Goal: Check status: Check status

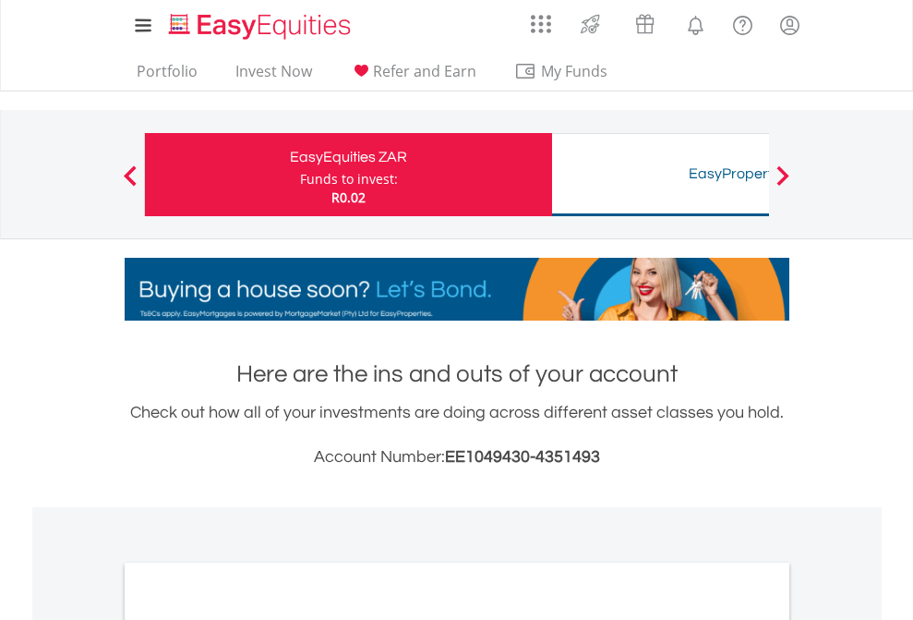
click at [300, 175] on div "Funds to invest:" at bounding box center [349, 179] width 98 height 18
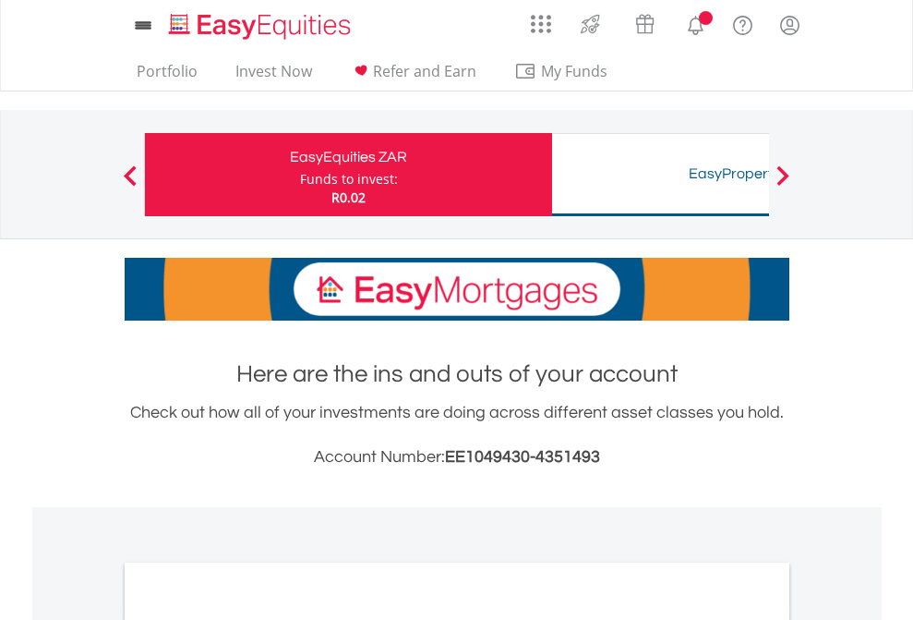
scroll to position [1110, 0]
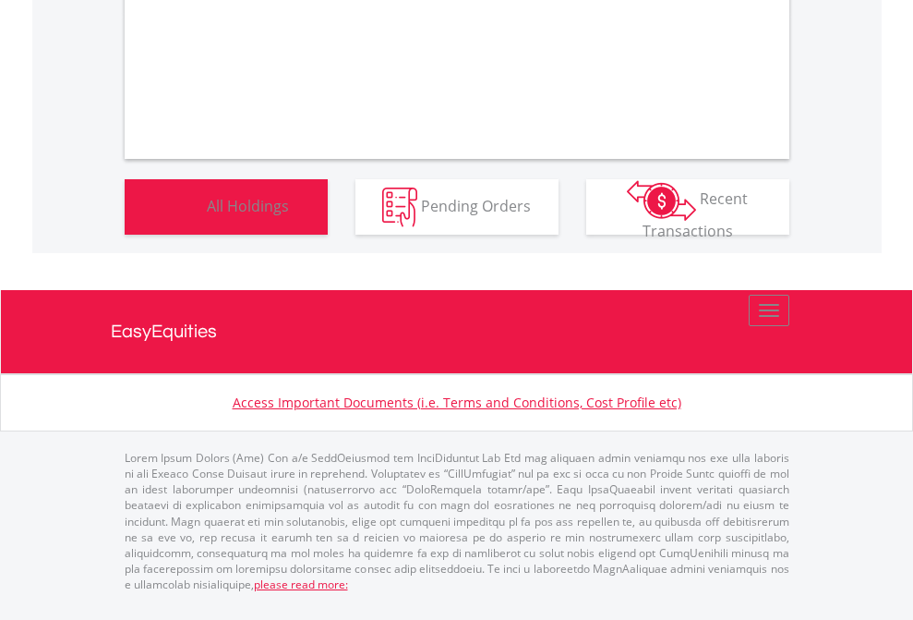
click at [207, 215] on span "All Holdings" at bounding box center [248, 205] width 82 height 20
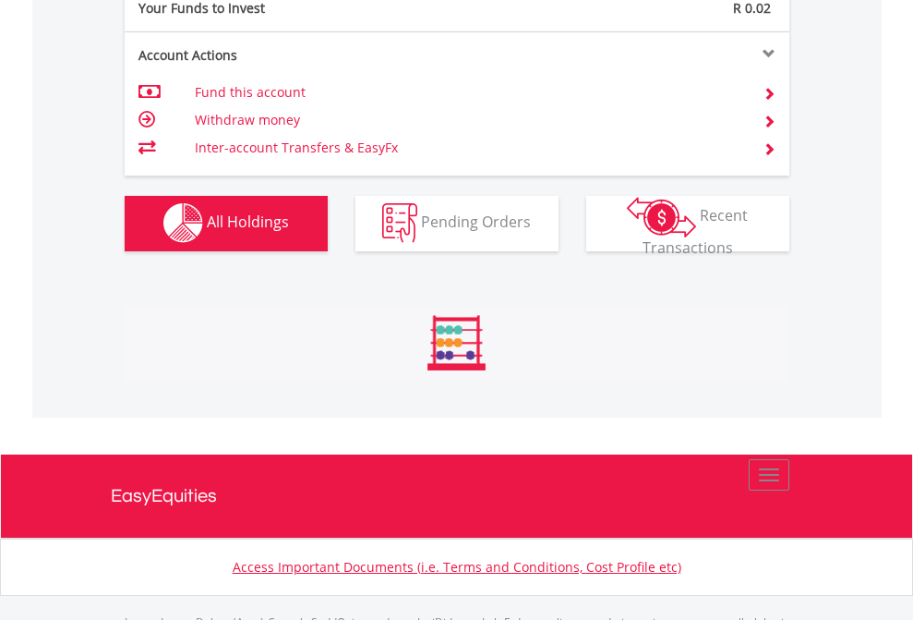
scroll to position [1828, 0]
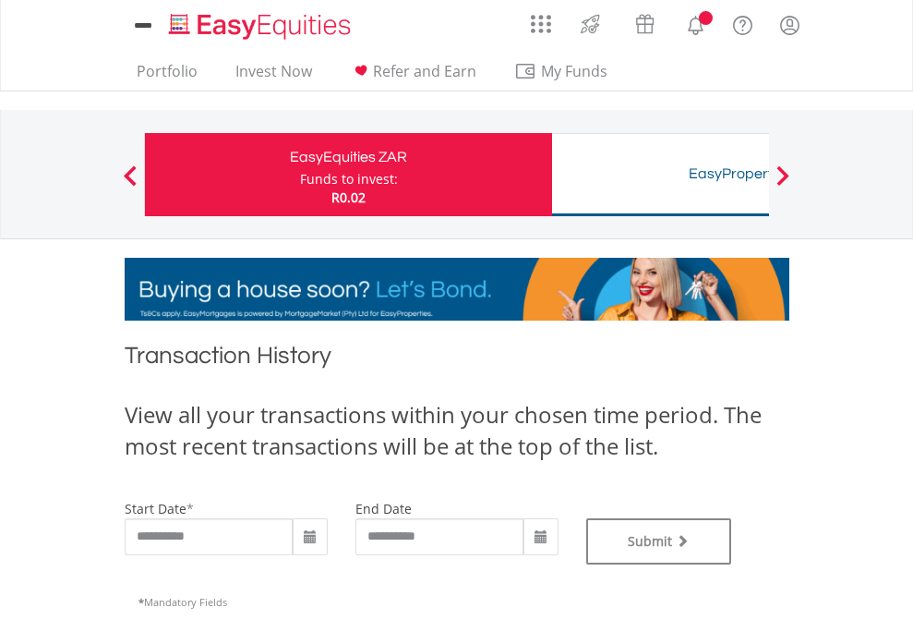
click at [300, 175] on div "Funds to invest:" at bounding box center [349, 179] width 98 height 18
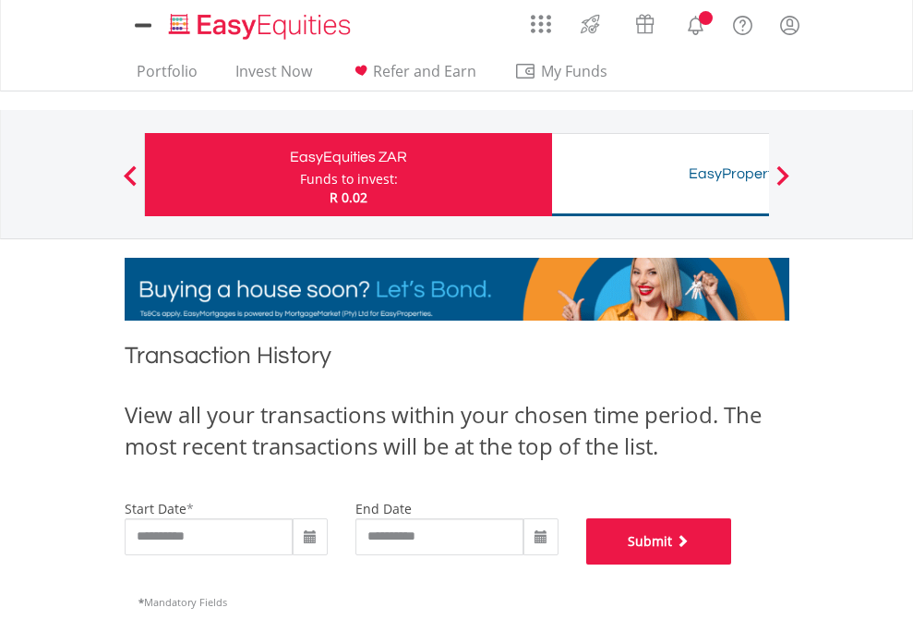
click at [732, 564] on button "Submit" at bounding box center [659, 541] width 146 height 46
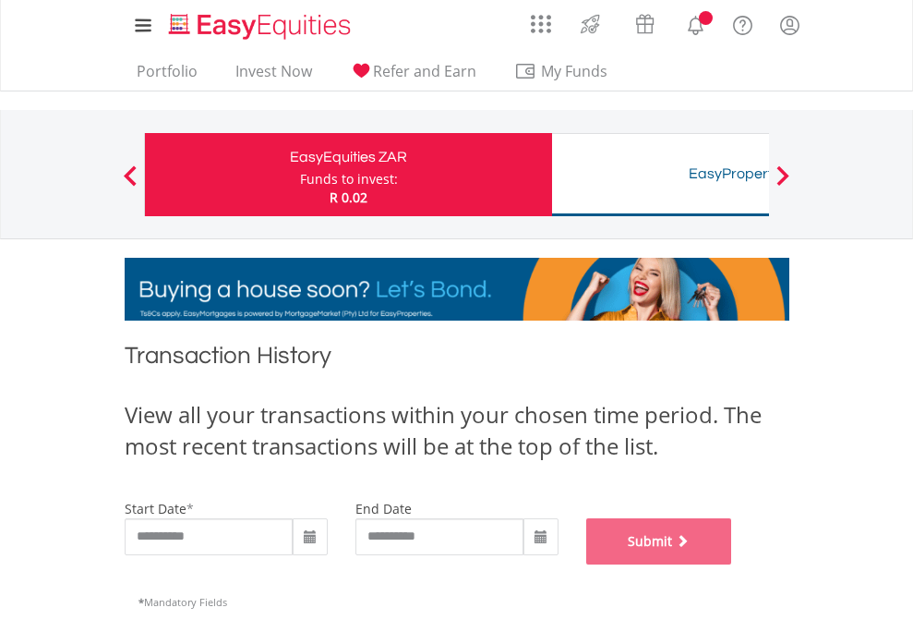
scroll to position [749, 0]
